Goal: Task Accomplishment & Management: Complete application form

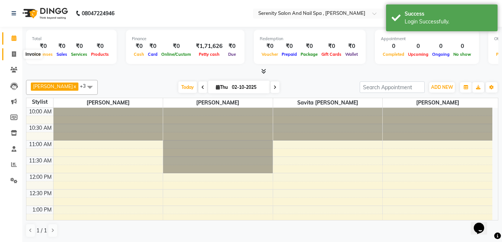
click at [16, 53] on icon at bounding box center [14, 54] width 4 height 6
select select "433"
select select "service"
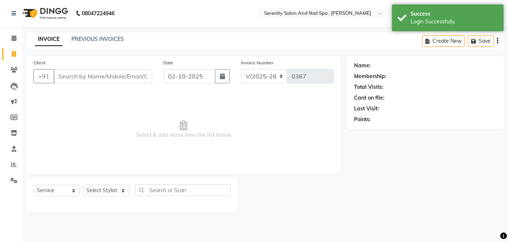
click at [129, 74] on input "Client" at bounding box center [103, 76] width 98 height 14
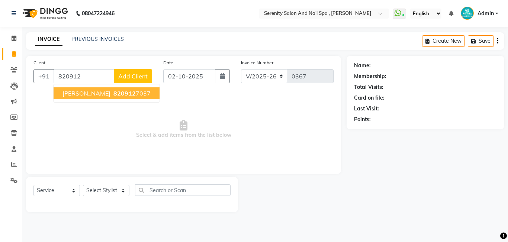
click at [113, 92] on span "820912" at bounding box center [124, 93] width 22 height 7
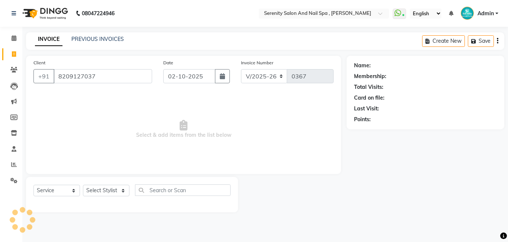
click at [139, 76] on input "8209127037" at bounding box center [103, 76] width 98 height 14
click at [108, 76] on input "8209127037" at bounding box center [103, 76] width 98 height 14
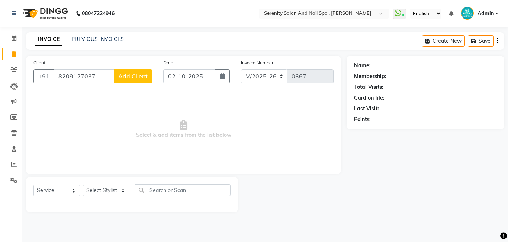
click at [101, 83] on input "8209127037" at bounding box center [84, 76] width 61 height 14
type input "8209127037"
click at [121, 76] on span "Add Client" at bounding box center [132, 75] width 29 height 7
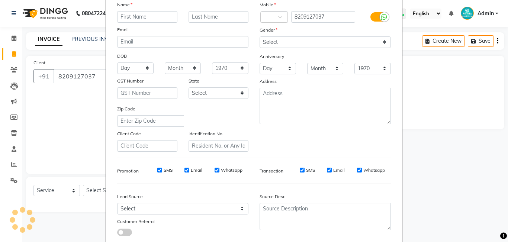
scroll to position [101, 0]
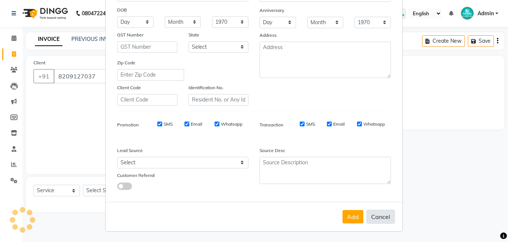
click at [378, 216] on button "Cancel" at bounding box center [380, 217] width 29 height 14
select select
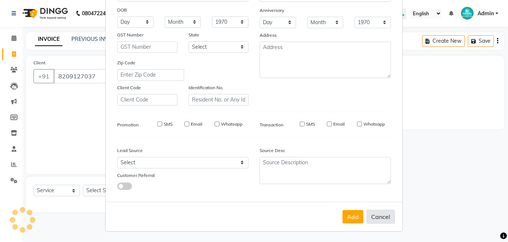
select select
checkbox input "false"
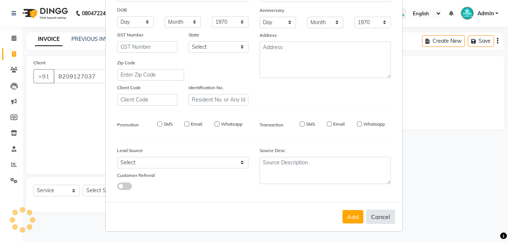
checkbox input "false"
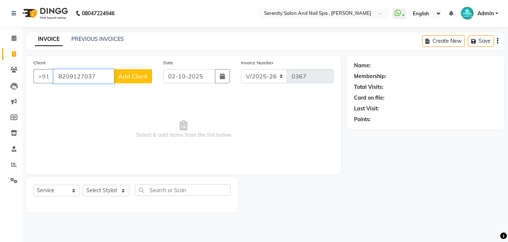
click at [97, 79] on input "8209127037" at bounding box center [84, 76] width 61 height 14
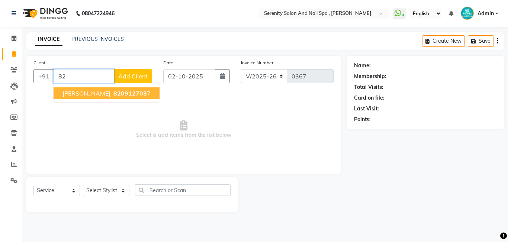
type input "8"
click at [113, 92] on span "820912" at bounding box center [124, 93] width 22 height 7
type input "8209127037"
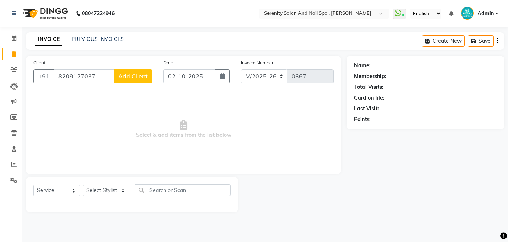
click at [378, 61] on div "Name: Membership: Total Visits: Card on file: Last Visit: Points:" at bounding box center [425, 91] width 143 height 65
click at [373, 68] on div "Name:" at bounding box center [425, 66] width 143 height 8
click at [128, 188] on select "Select Stylist Poonam [PERSON_NAME] Savita [PERSON_NAME] [PERSON_NAME] [PERSON_…" at bounding box center [106, 191] width 46 height 12
click at [261, 123] on span "Select & add items from the list below" at bounding box center [183, 129] width 300 height 74
click at [381, 66] on div "Name:" at bounding box center [425, 66] width 143 height 8
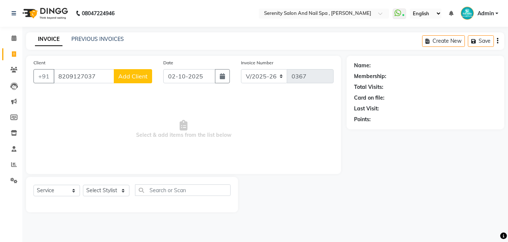
click at [120, 76] on span "Add Client" at bounding box center [132, 75] width 29 height 7
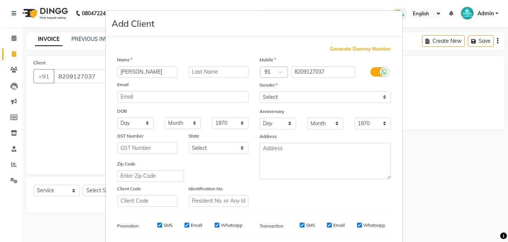
type input "[PERSON_NAME]"
click at [205, 73] on input "text" at bounding box center [218, 72] width 60 height 12
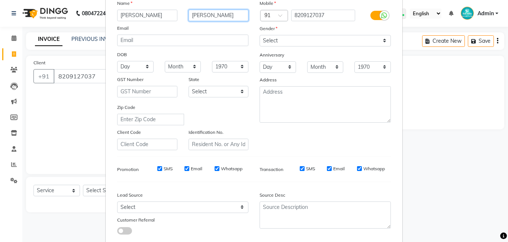
scroll to position [0, 0]
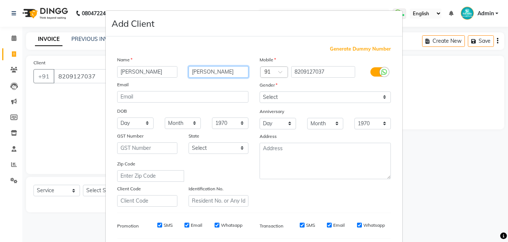
type input "[PERSON_NAME]"
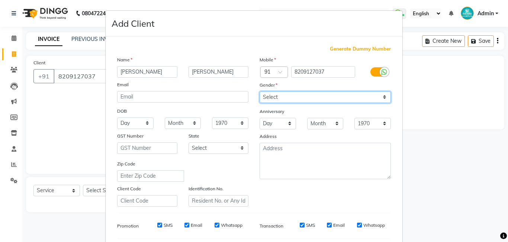
click at [382, 97] on select "Select [DEMOGRAPHIC_DATA] [DEMOGRAPHIC_DATA] Other Prefer Not To Say" at bounding box center [324, 97] width 131 height 12
select select "[DEMOGRAPHIC_DATA]"
click at [259, 91] on select "Select [DEMOGRAPHIC_DATA] [DEMOGRAPHIC_DATA] Other Prefer Not To Say" at bounding box center [324, 97] width 131 height 12
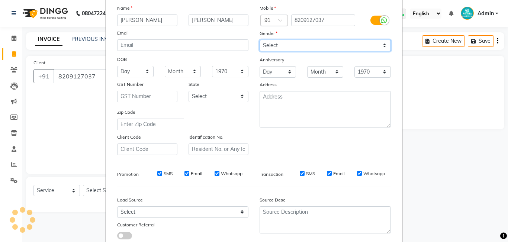
scroll to position [101, 0]
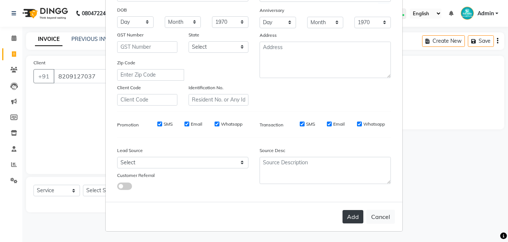
click at [351, 214] on button "Add" at bounding box center [352, 216] width 21 height 13
click at [351, 214] on div "Add Cancel" at bounding box center [254, 216] width 297 height 29
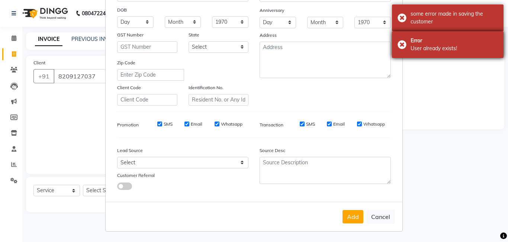
click at [399, 45] on body "08047224946 Select Location × Serenity Salon And Nail Spa , [PERSON_NAME] Whats…" at bounding box center [254, 121] width 508 height 242
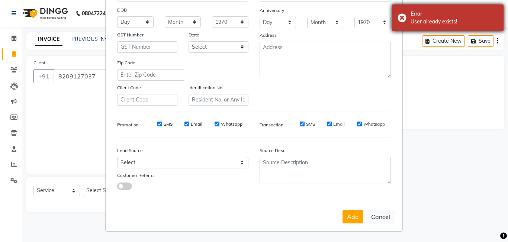
click at [401, 17] on div "Error User already exists!" at bounding box center [447, 17] width 111 height 27
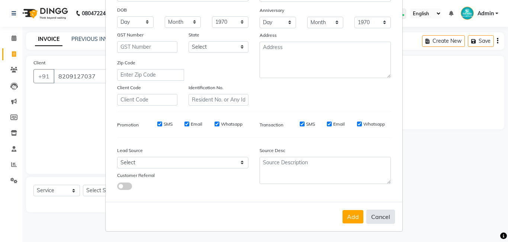
click at [375, 215] on button "Cancel" at bounding box center [380, 217] width 29 height 14
select select
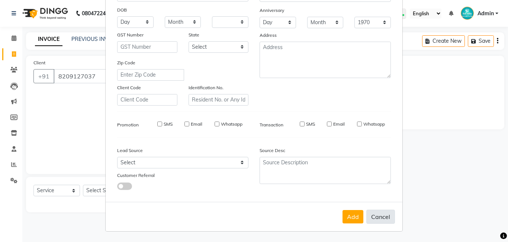
select select
checkbox input "false"
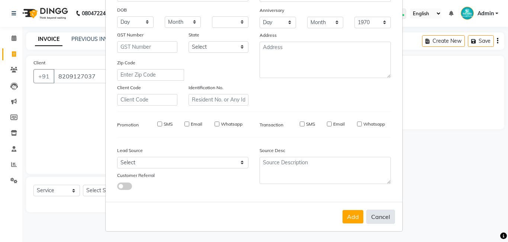
checkbox input "false"
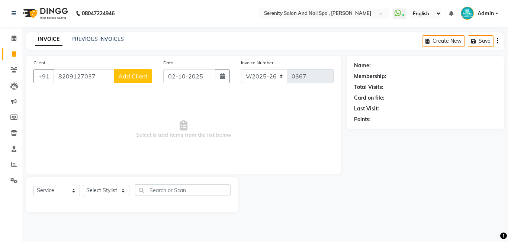
click at [276, 155] on span "Select & add items from the list below" at bounding box center [183, 129] width 300 height 74
click at [97, 75] on input "8209127037" at bounding box center [84, 76] width 61 height 14
click at [139, 76] on span "Add Client" at bounding box center [132, 75] width 29 height 7
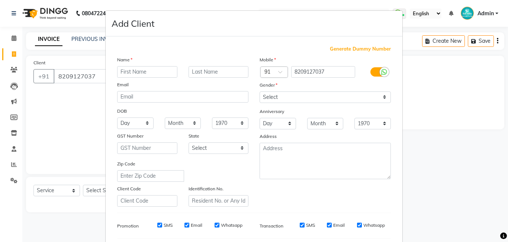
click at [88, 113] on ngb-modal-window "Add Client Generate Dummy Number Name Email DOB Day 01 02 03 04 05 06 07 08 09 …" at bounding box center [254, 121] width 508 height 242
click at [466, 125] on ngb-modal-window "Add Client Generate Dummy Number Name Email DOB Day 01 02 03 04 05 06 07 08 09 …" at bounding box center [254, 121] width 508 height 242
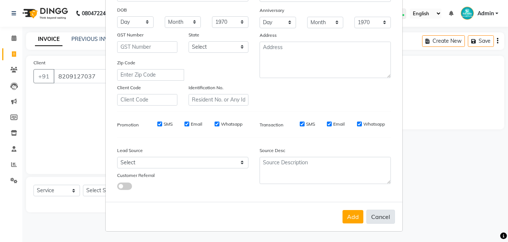
click at [387, 216] on button "Cancel" at bounding box center [380, 217] width 29 height 14
select select
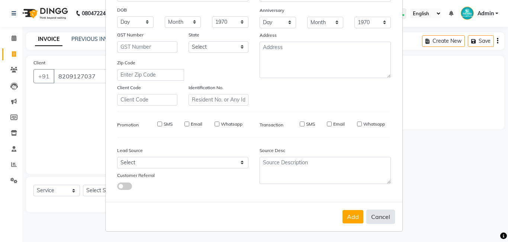
select select
checkbox input "false"
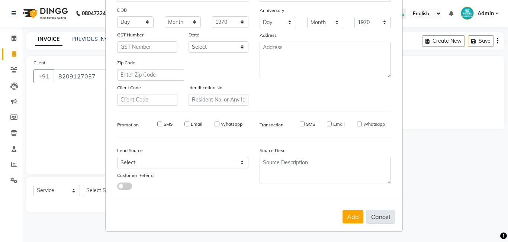
checkbox input "false"
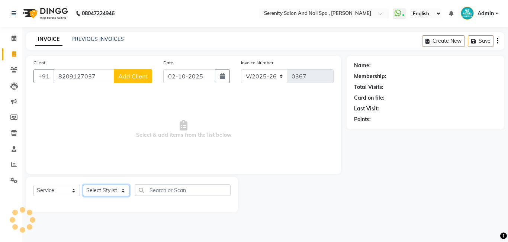
click at [121, 188] on select "Select Stylist Poonam [PERSON_NAME] Savita [PERSON_NAME] [PERSON_NAME] [PERSON_…" at bounding box center [106, 191] width 46 height 12
select select "89716"
click at [83, 185] on select "Select Stylist Poonam [PERSON_NAME] Savita [PERSON_NAME] [PERSON_NAME] [PERSON_…" at bounding box center [106, 191] width 46 height 12
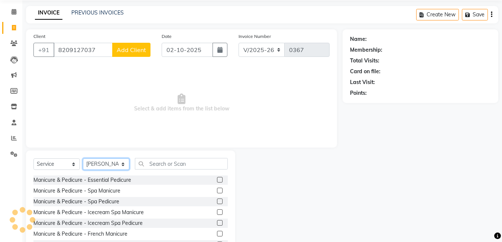
scroll to position [56, 0]
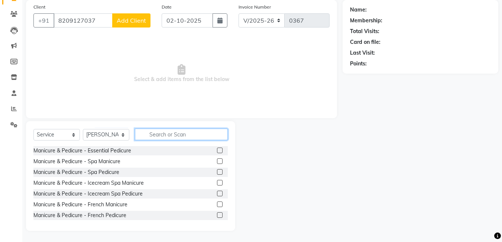
click at [187, 134] on input "text" at bounding box center [181, 135] width 93 height 12
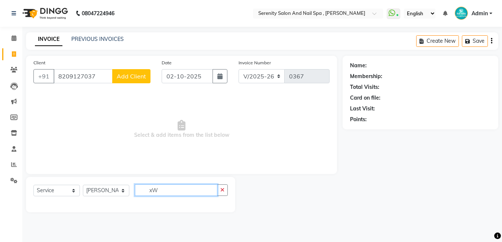
scroll to position [0, 0]
click at [151, 190] on input "xWax" at bounding box center [177, 190] width 85 height 12
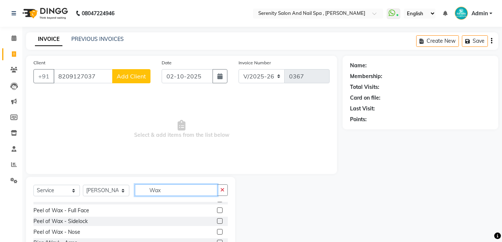
scroll to position [149, 0]
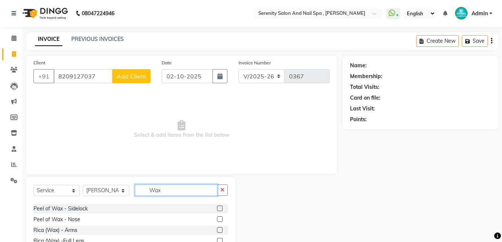
type input "Wax"
click at [100, 80] on input "8209127037" at bounding box center [83, 76] width 59 height 14
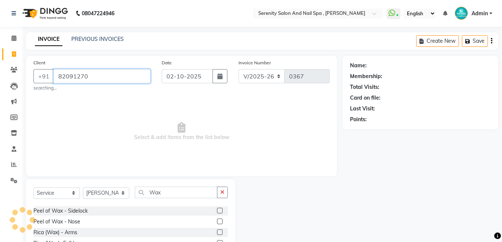
type input "82091270"
click at [226, 156] on span "Select & add items from the list below" at bounding box center [181, 131] width 296 height 74
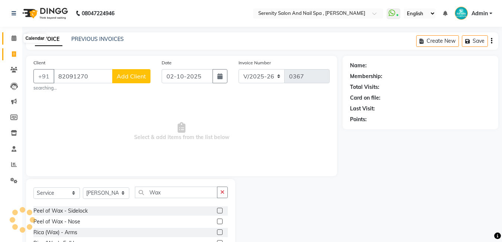
click at [17, 38] on span at bounding box center [13, 38] width 13 height 9
